Goal: Task Accomplishment & Management: Use online tool/utility

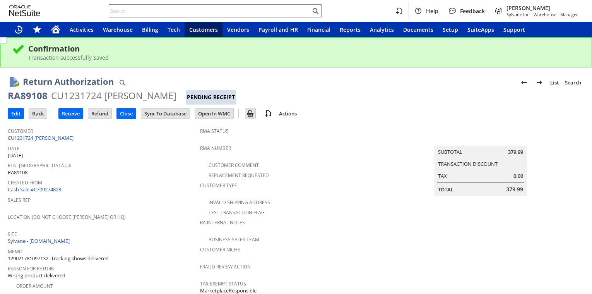
click at [157, 179] on span "Created From" at bounding box center [102, 181] width 188 height 9
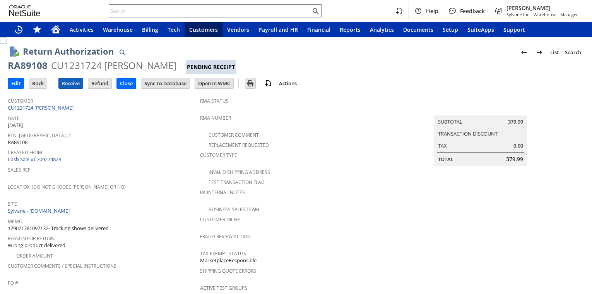
click at [67, 81] on input "Receive" at bounding box center [71, 83] width 24 height 10
click at [76, 84] on input "Receive" at bounding box center [71, 83] width 24 height 10
click at [82, 121] on div "Date 8/18/2025" at bounding box center [102, 121] width 188 height 16
click at [79, 86] on input "Receive" at bounding box center [71, 83] width 24 height 10
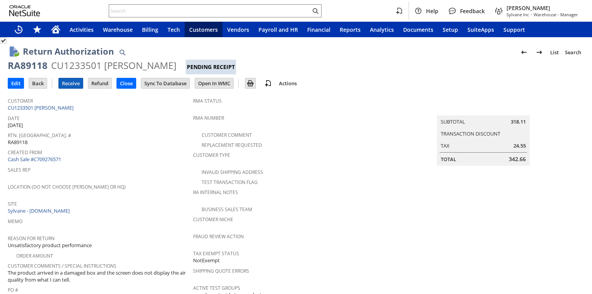
click at [74, 84] on input "Receive" at bounding box center [71, 83] width 24 height 10
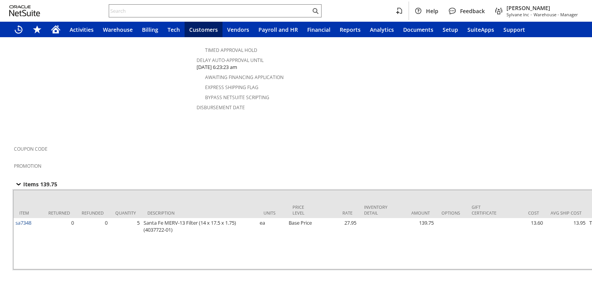
scroll to position [358, 0]
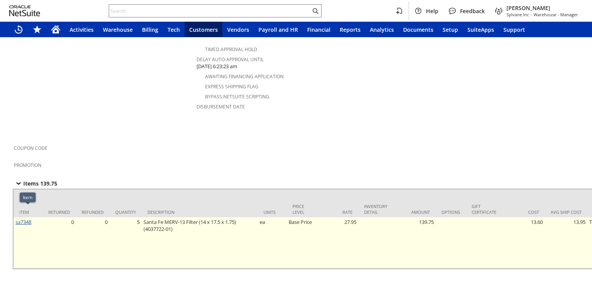
click at [21, 218] on link "sa7348" at bounding box center [23, 221] width 16 height 7
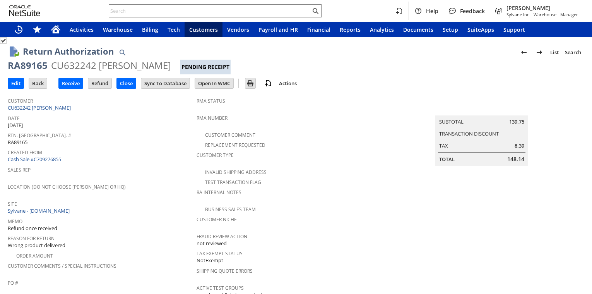
click at [69, 74] on div "RA89165 CU632242 jane sleutaris Pending Receipt" at bounding box center [296, 66] width 577 height 15
click at [69, 82] on input "Receive" at bounding box center [71, 83] width 24 height 10
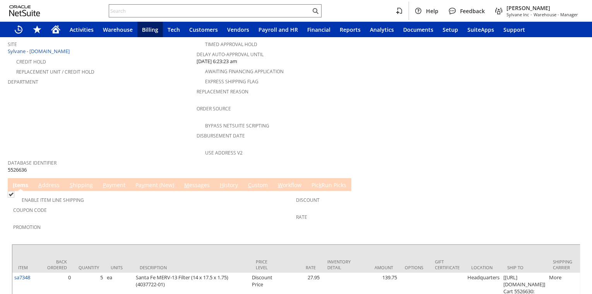
scroll to position [353, 0]
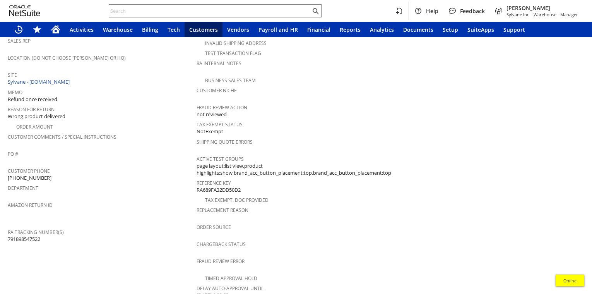
scroll to position [102, 0]
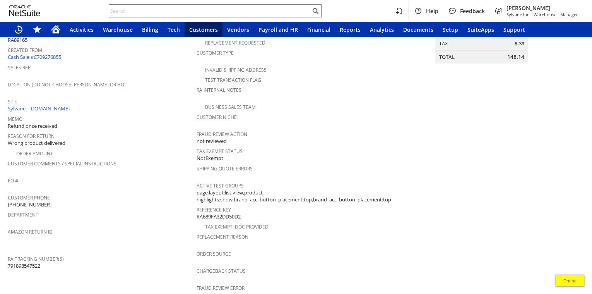
click at [38, 59] on td "Created From Cash Sale #C709276855" at bounding box center [102, 52] width 189 height 17
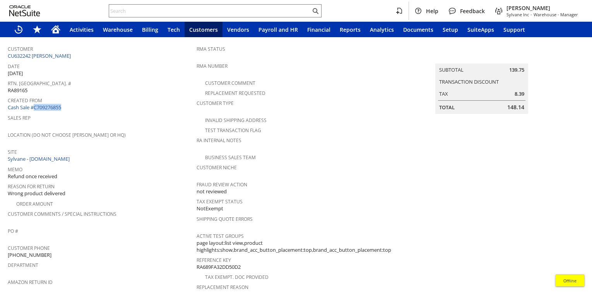
scroll to position [0, 0]
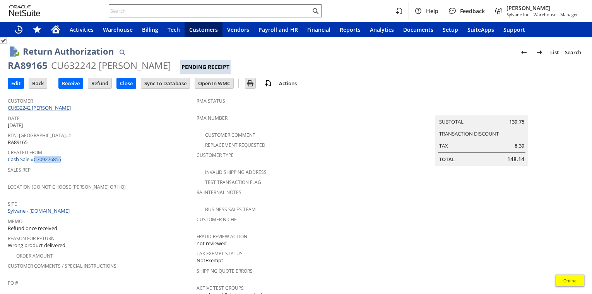
click at [42, 108] on link "CU632242 [PERSON_NAME]" at bounding box center [40, 107] width 65 height 7
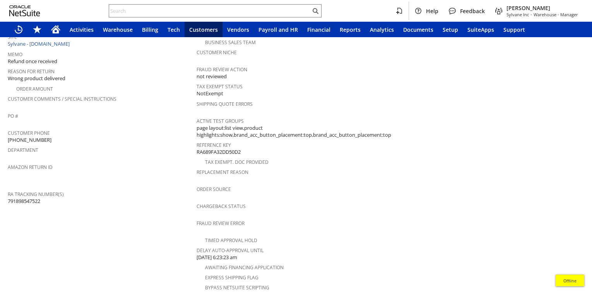
scroll to position [306, 0]
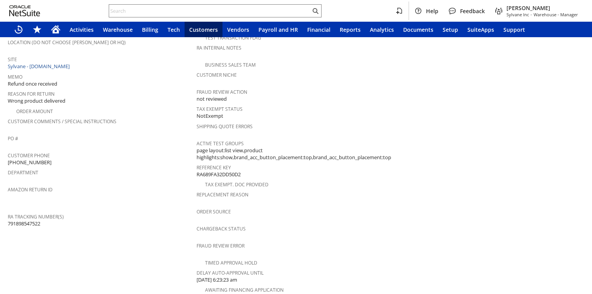
scroll to position [102, 0]
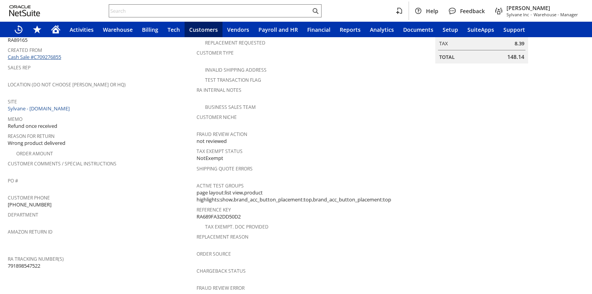
click at [40, 58] on link "Cash Sale #C709276855" at bounding box center [34, 56] width 53 height 7
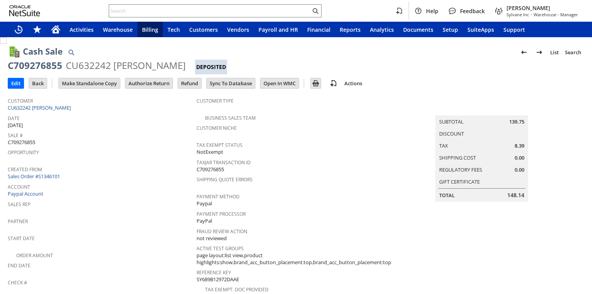
click at [36, 173] on link "Sales Order #S1346101" at bounding box center [35, 176] width 54 height 7
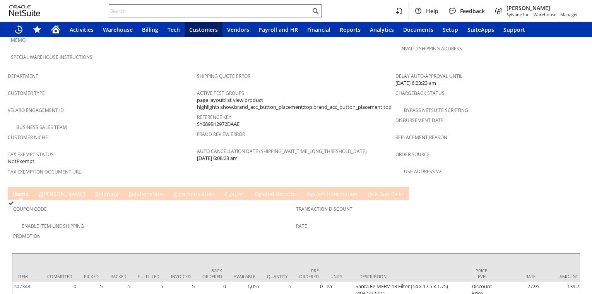
click at [253, 190] on link "R e lated Records" at bounding box center [276, 194] width 46 height 9
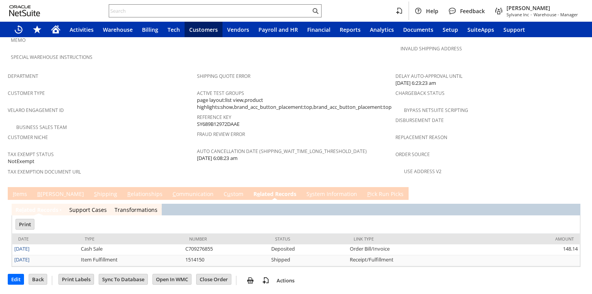
scroll to position [444, 0]
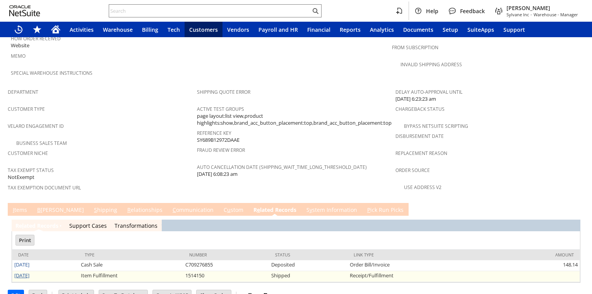
click at [18, 272] on link "[DATE]" at bounding box center [21, 275] width 15 height 7
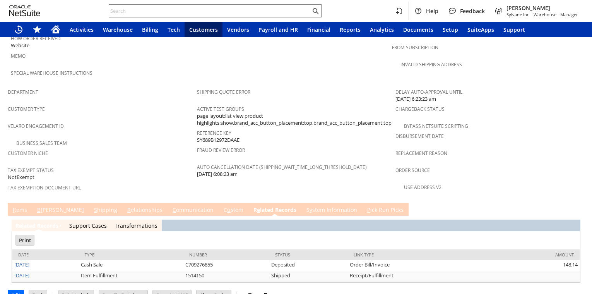
scroll to position [0, 0]
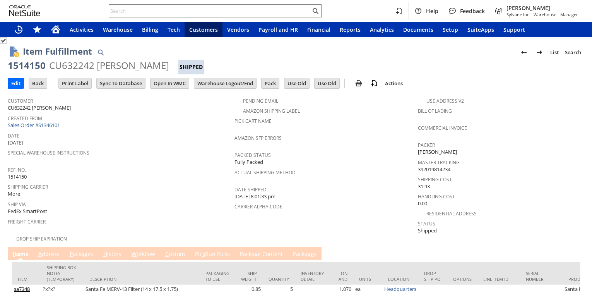
click at [79, 250] on link "P ackages" at bounding box center [81, 254] width 27 height 9
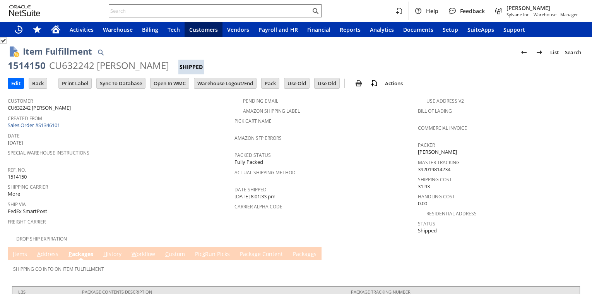
scroll to position [36, 0]
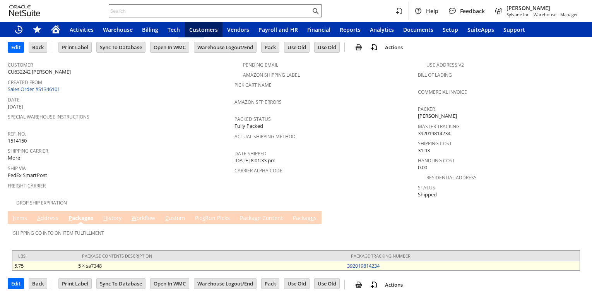
click at [390, 263] on td "392019814234" at bounding box center [462, 265] width 234 height 9
copy link "392019814234"
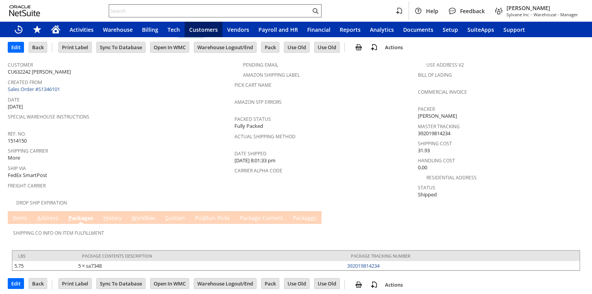
click at [218, 14] on input "text" at bounding box center [210, 10] width 202 height 9
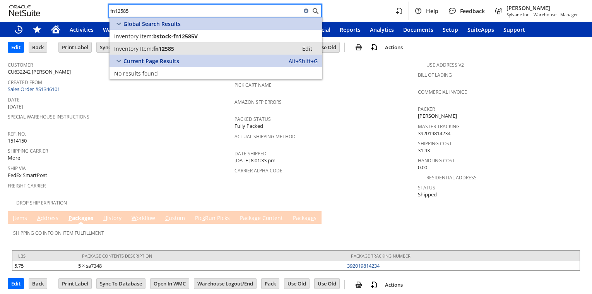
type input "fn12585"
click at [178, 49] on div "Inventory Item: fn12585" at bounding box center [204, 48] width 180 height 7
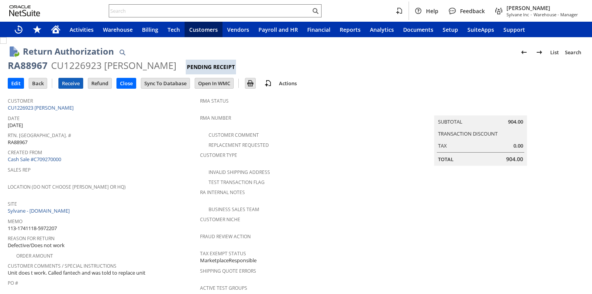
click at [76, 80] on input "Receive" at bounding box center [71, 83] width 24 height 10
click at [72, 85] on input "Receive" at bounding box center [71, 83] width 24 height 10
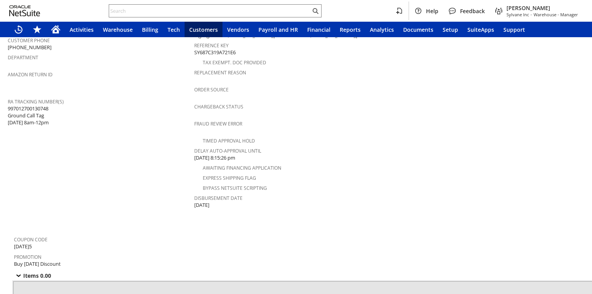
scroll to position [306, 0]
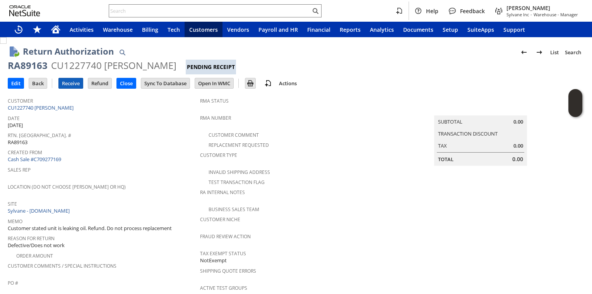
click at [68, 83] on input "Receive" at bounding box center [71, 83] width 24 height 10
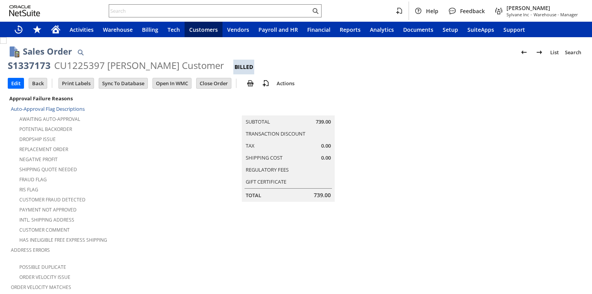
scroll to position [204, 0]
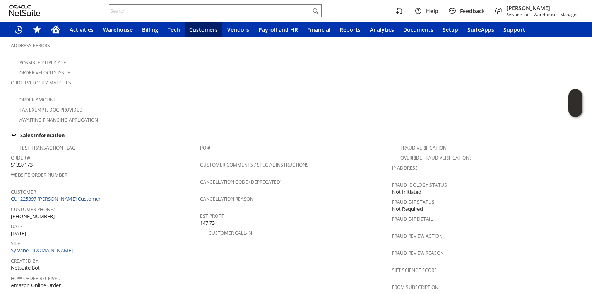
click at [51, 195] on link "CU1225397 [PERSON_NAME] Customer" at bounding box center [57, 198] width 92 height 7
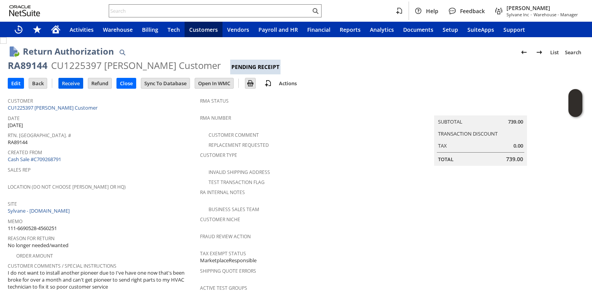
click at [72, 83] on input "Receive" at bounding box center [71, 83] width 24 height 10
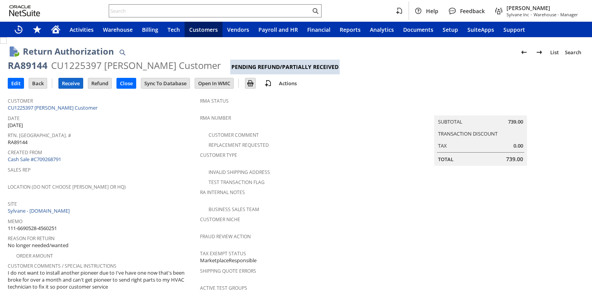
click at [82, 82] on input "Receive" at bounding box center [71, 83] width 24 height 10
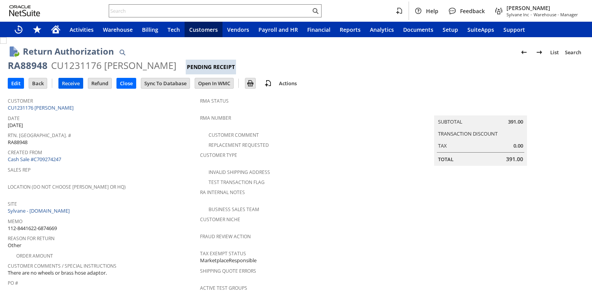
click at [79, 86] on input "Receive" at bounding box center [71, 83] width 24 height 10
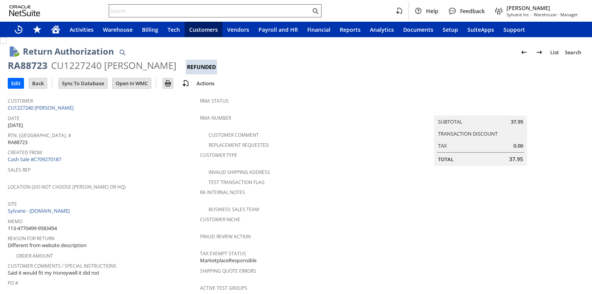
click at [139, 10] on input "text" at bounding box center [210, 10] width 202 height 9
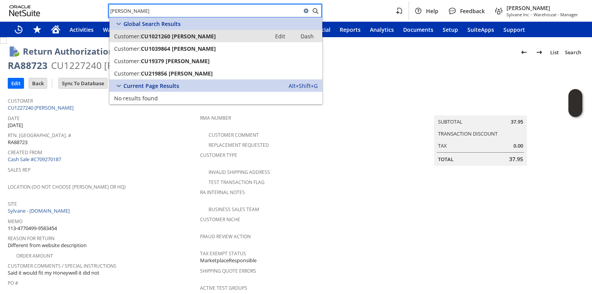
type input "michelle gonzalez"
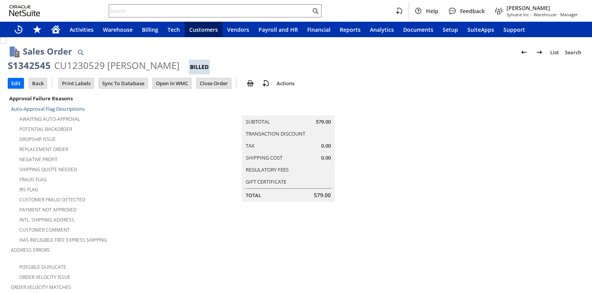
scroll to position [233, 0]
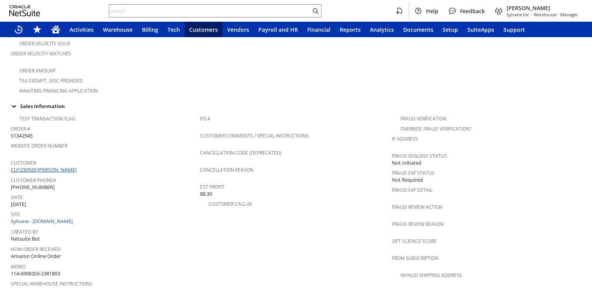
click at [51, 166] on link "CU1230529 [PERSON_NAME]" at bounding box center [45, 169] width 68 height 7
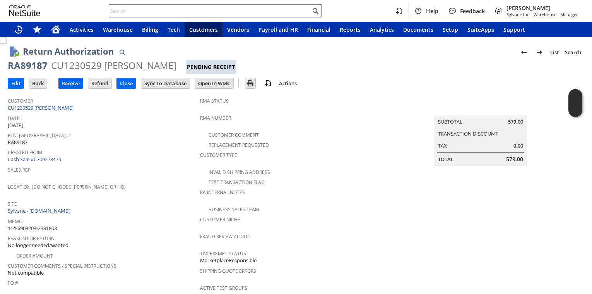
click at [73, 87] on input "Receive" at bounding box center [71, 83] width 24 height 10
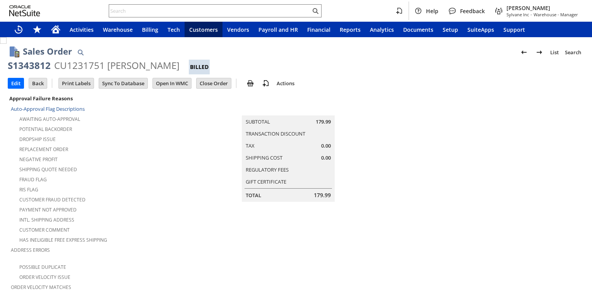
scroll to position [291, 0]
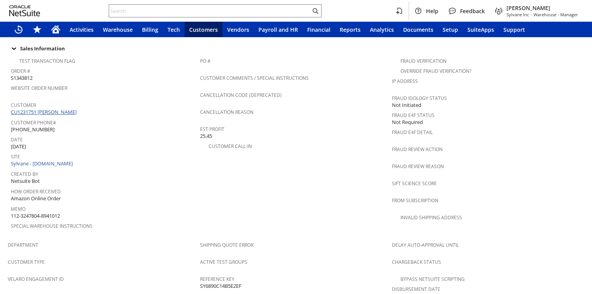
click at [59, 108] on link "CU1231751 [PERSON_NAME]" at bounding box center [45, 111] width 68 height 7
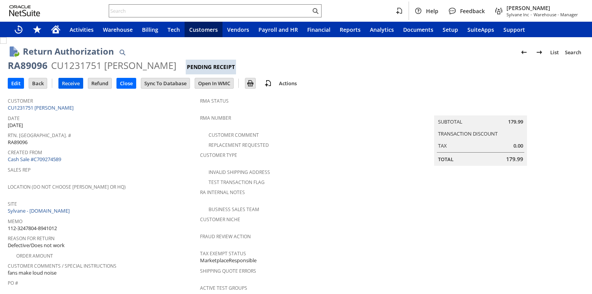
click at [68, 86] on input "Receive" at bounding box center [71, 83] width 24 height 10
